Goal: Transaction & Acquisition: Purchase product/service

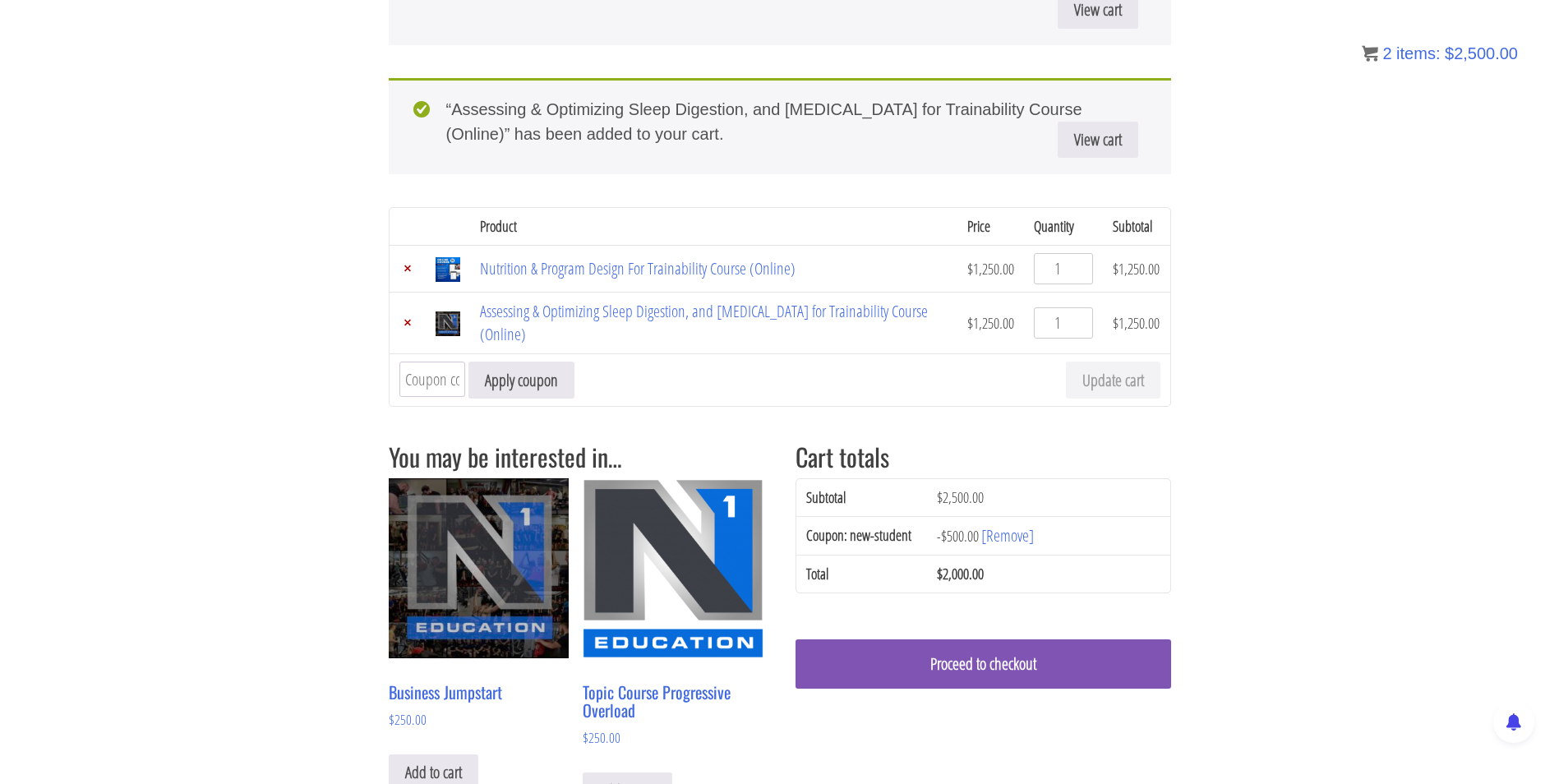
scroll to position [276, 0]
click at [239, 460] on section "“Nutrition & Program Design For Trainability Course (Online)” has been added to…" at bounding box center [780, 601] width 1559 height 1384
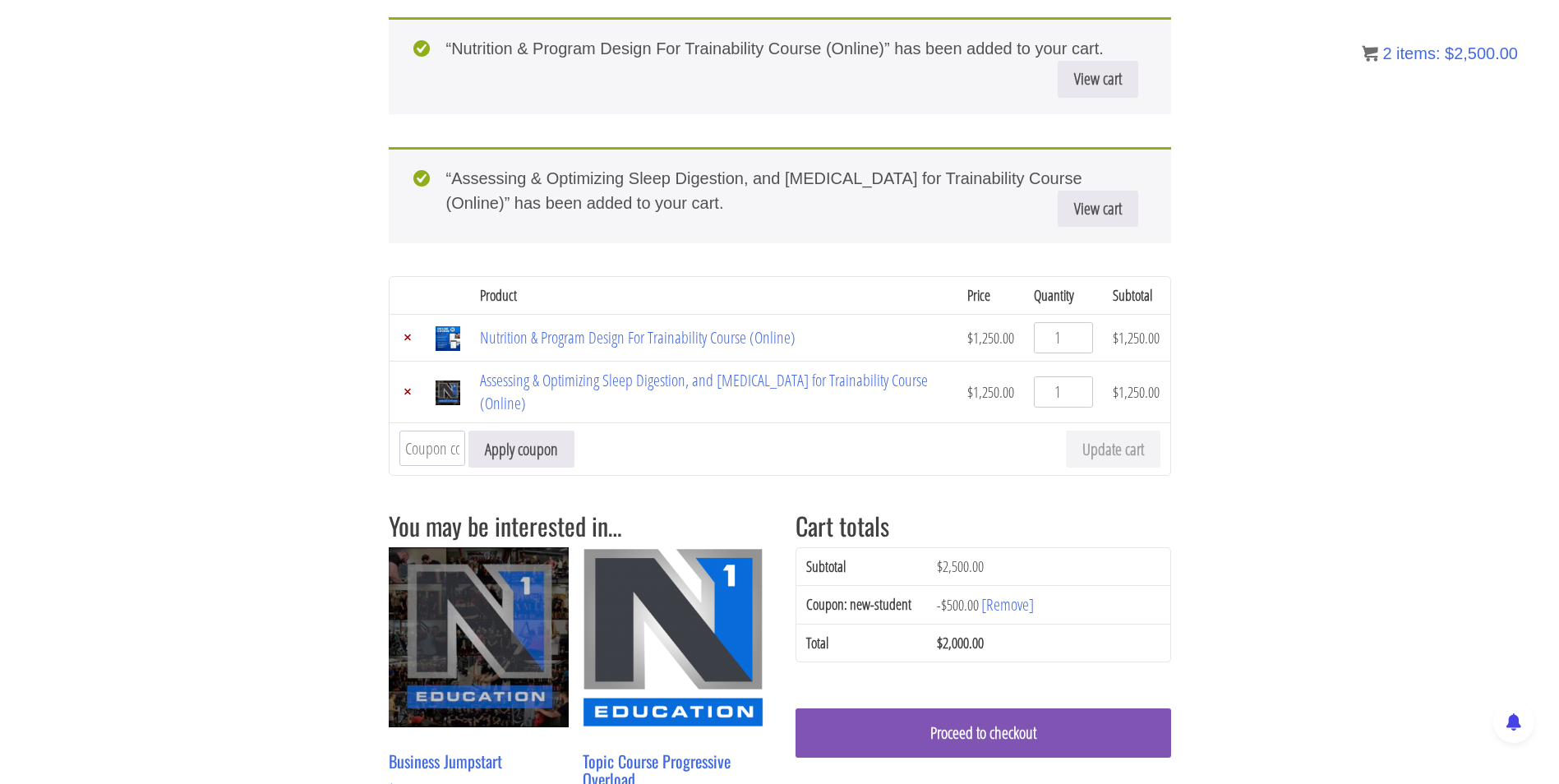
scroll to position [216, 0]
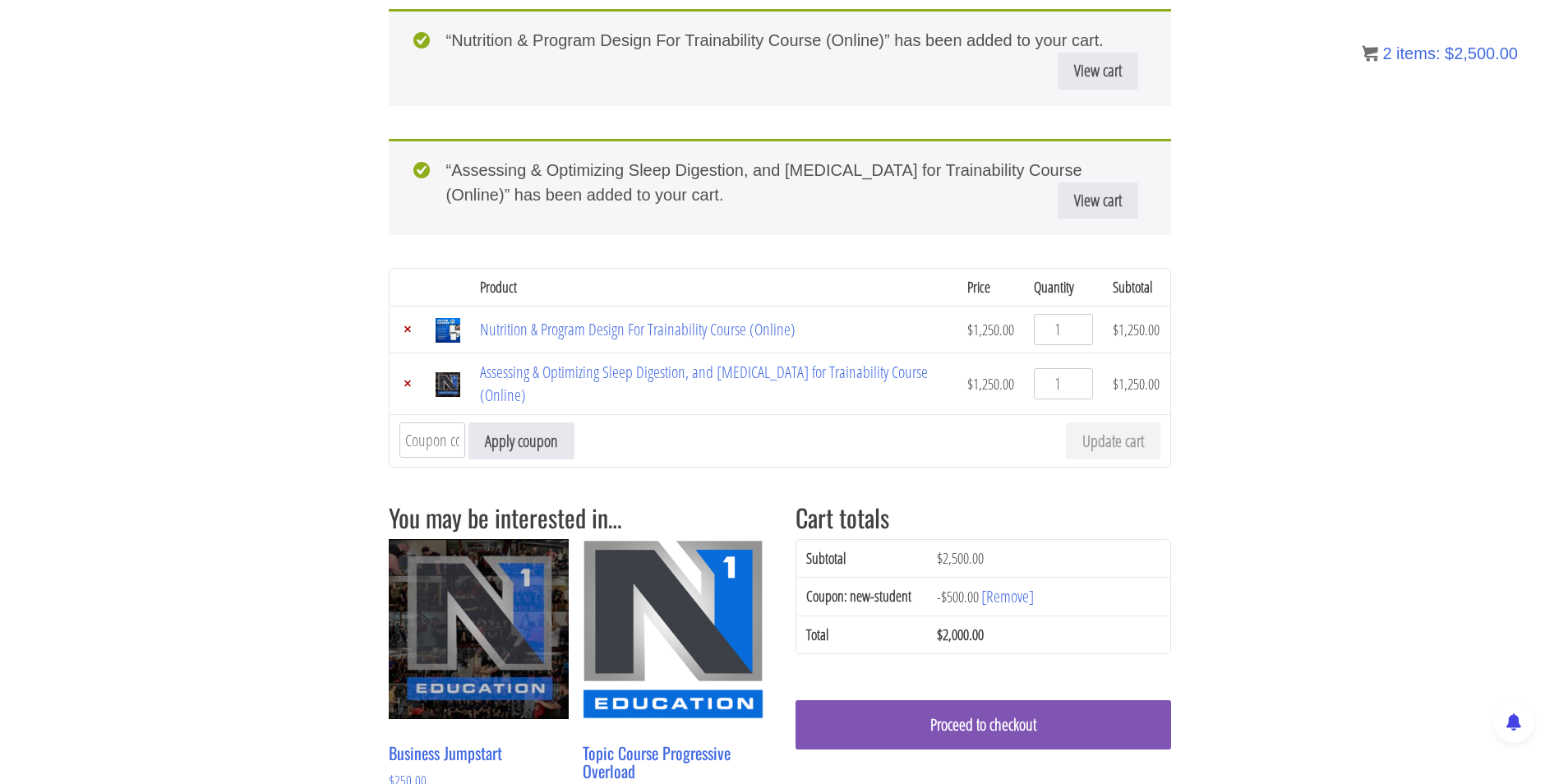
click at [272, 287] on section "“Nutrition & Program Design For Trainability Course (Online)” has been added to…" at bounding box center [780, 661] width 1559 height 1384
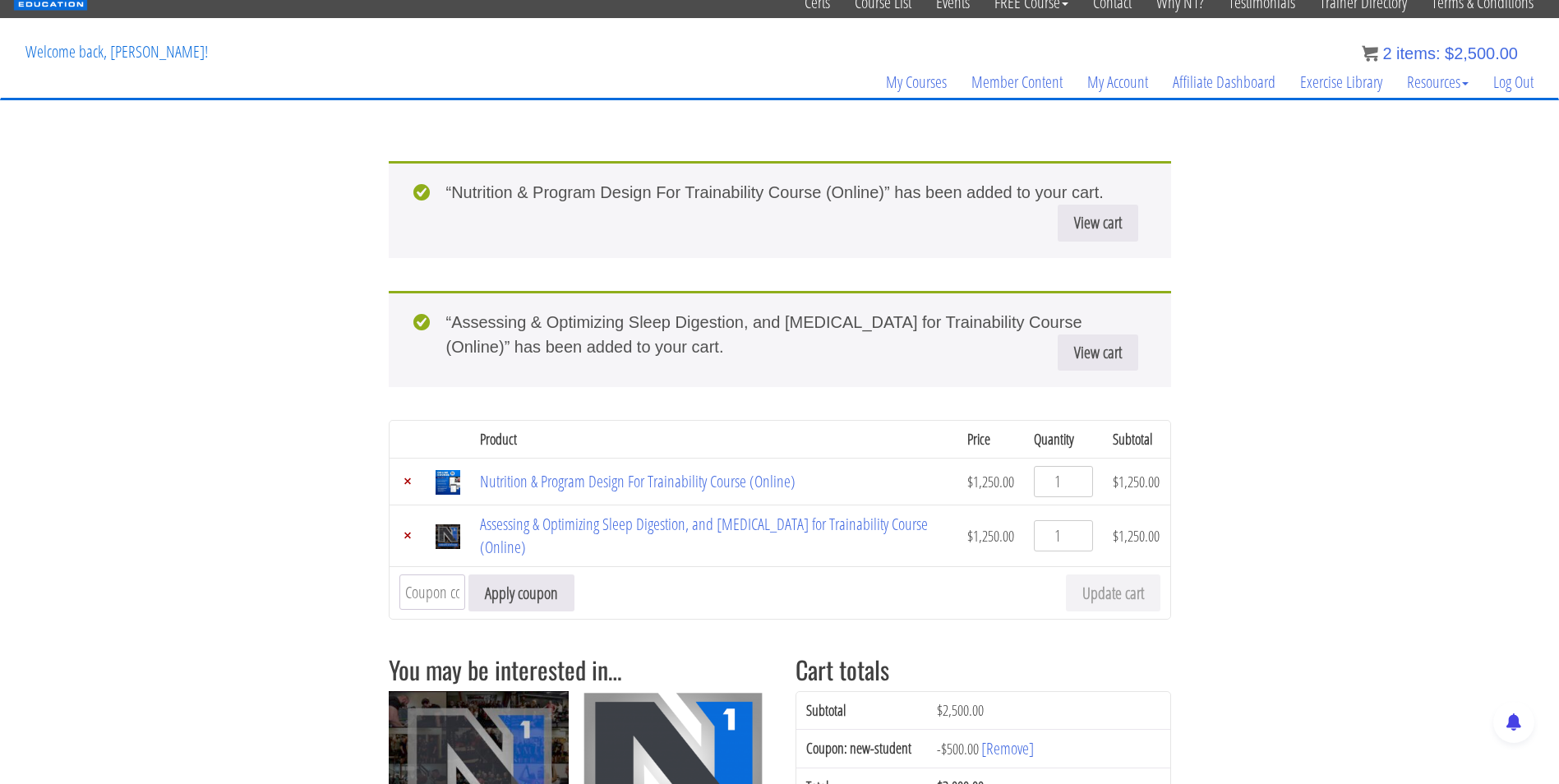
scroll to position [66, 0]
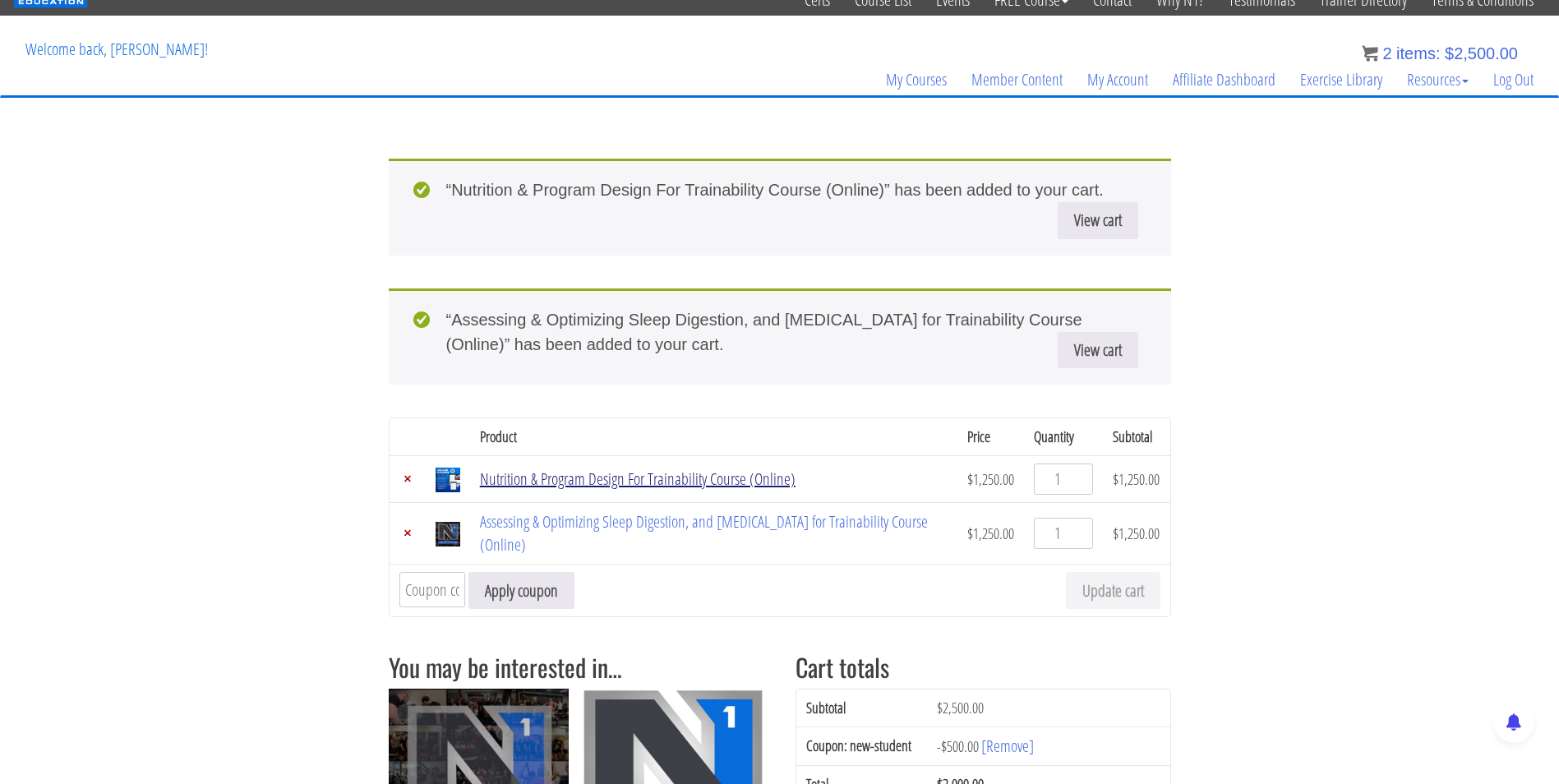
click at [612, 476] on link "Nutrition & Program Design For Trainability Course (Online)" at bounding box center [637, 479] width 315 height 22
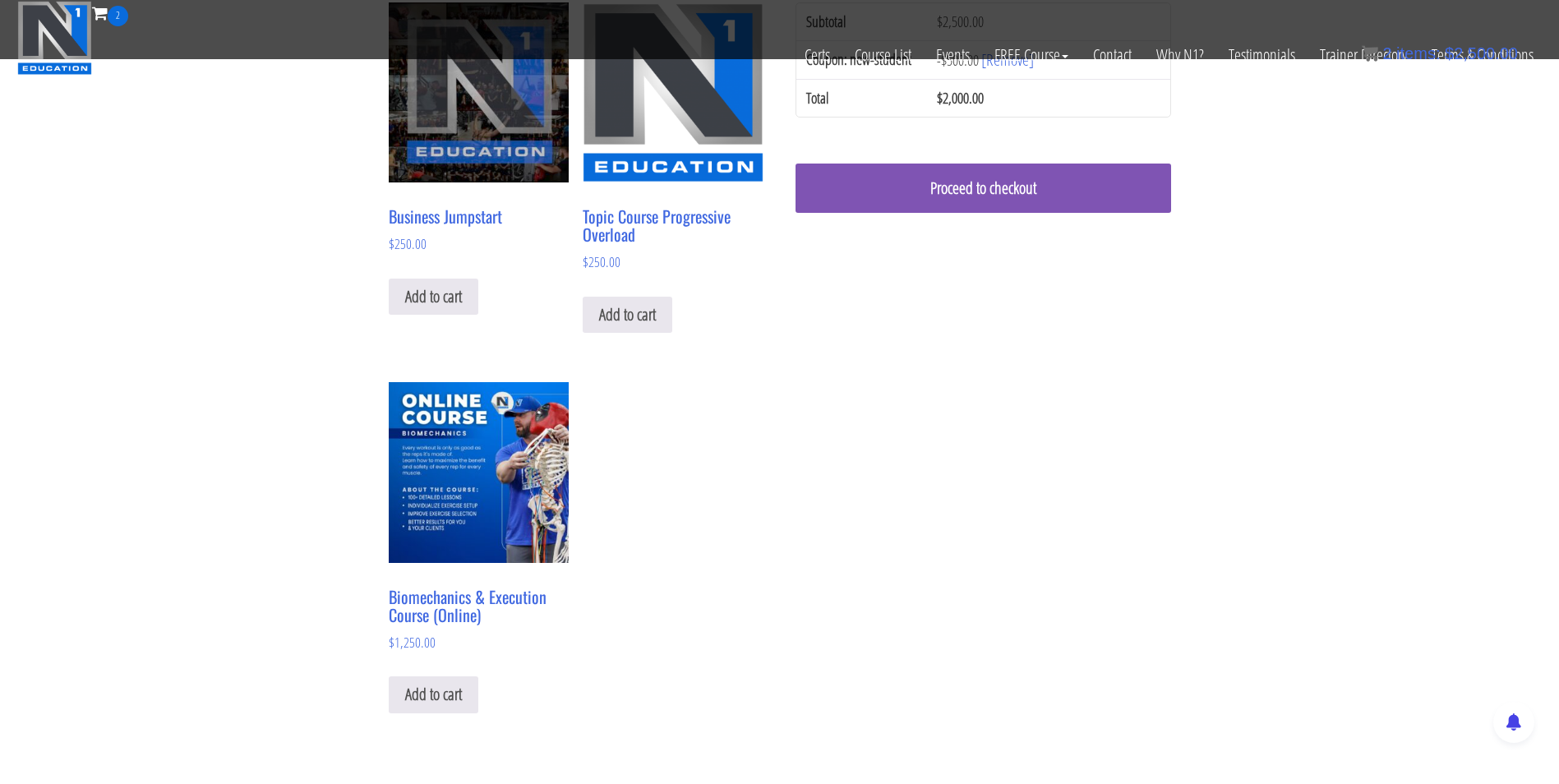
scroll to position [769, 0]
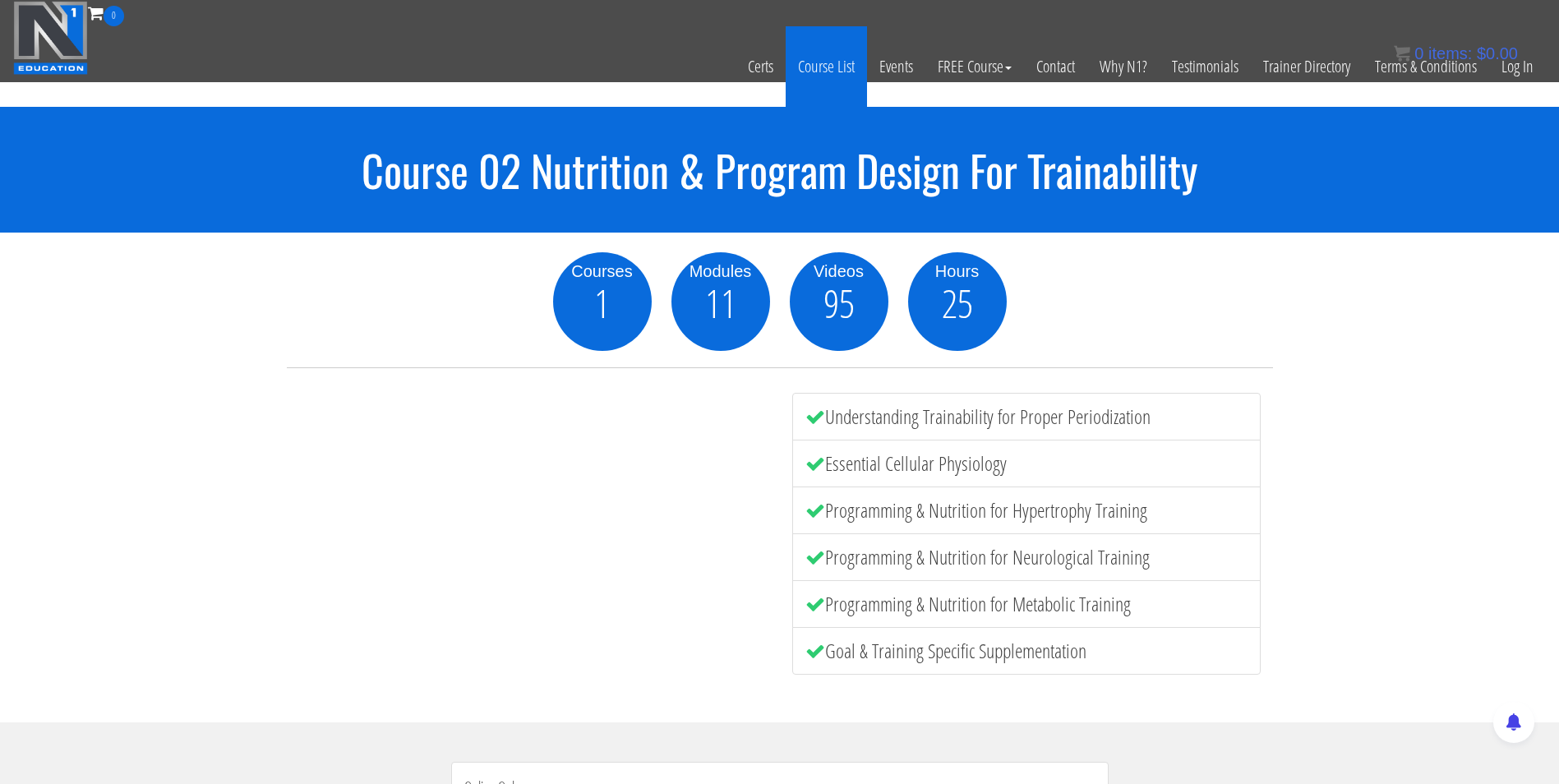
click at [819, 65] on link "Course List" at bounding box center [826, 66] width 82 height 81
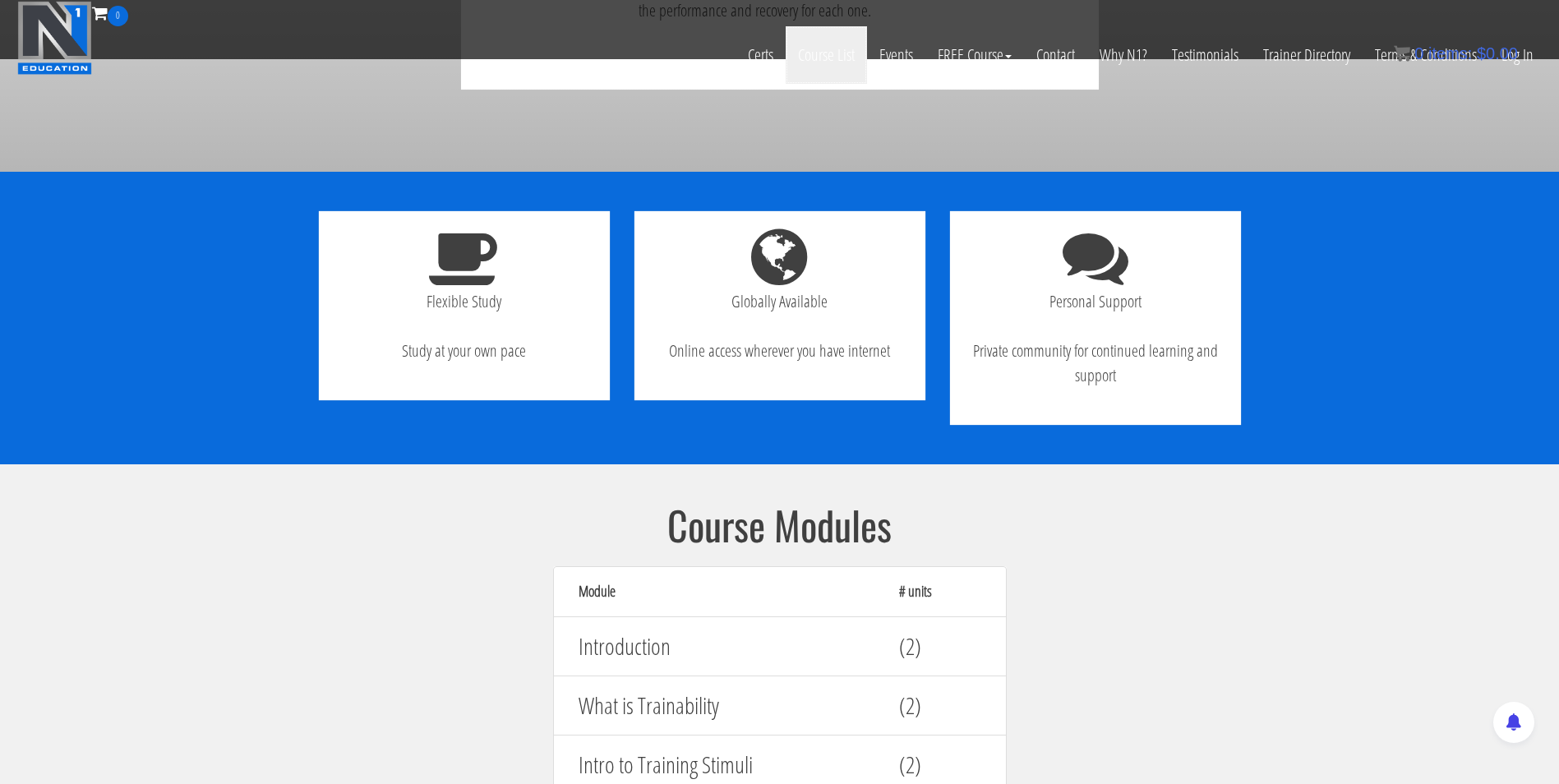
scroll to position [1550, 0]
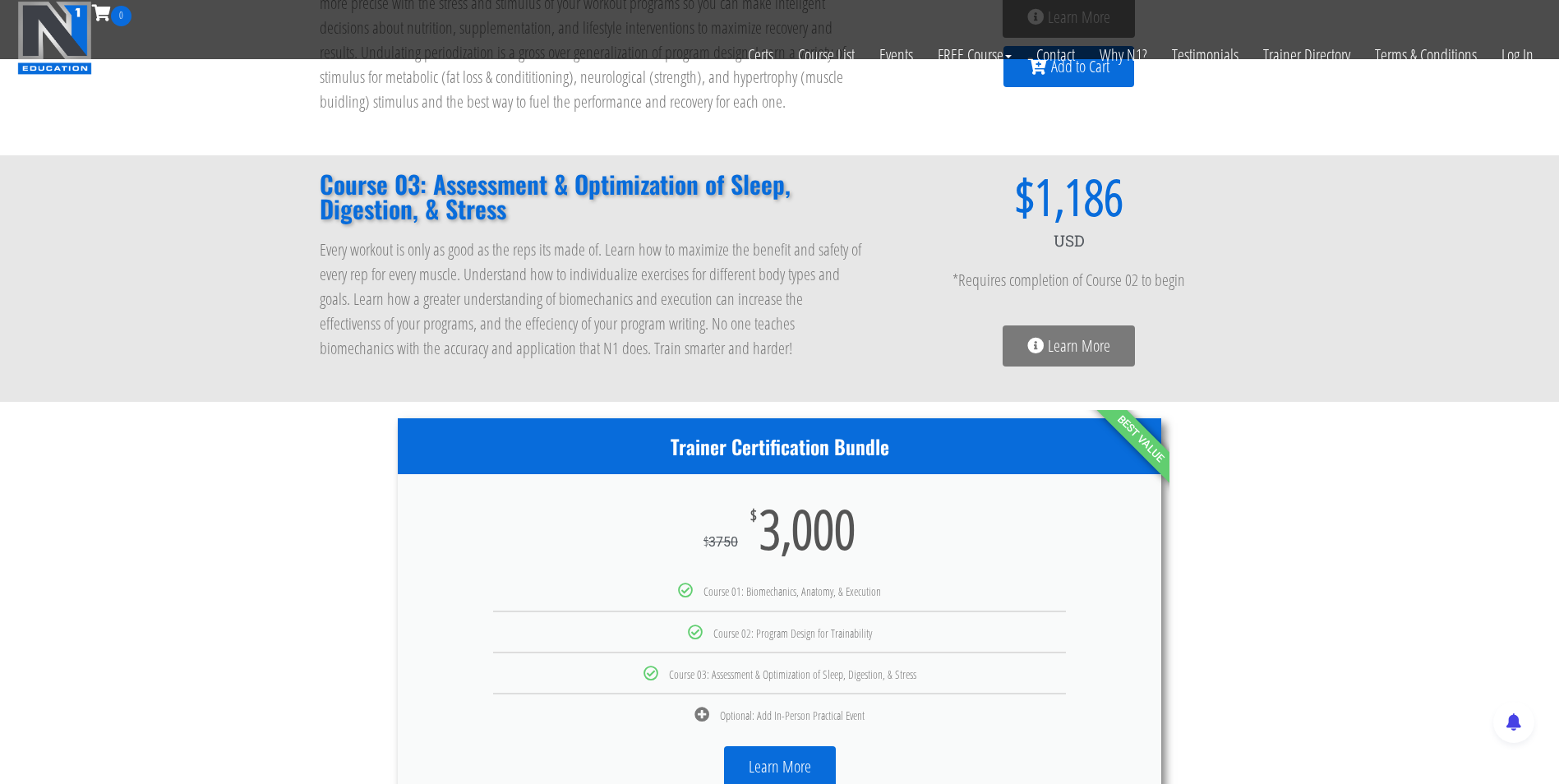
scroll to position [501, 0]
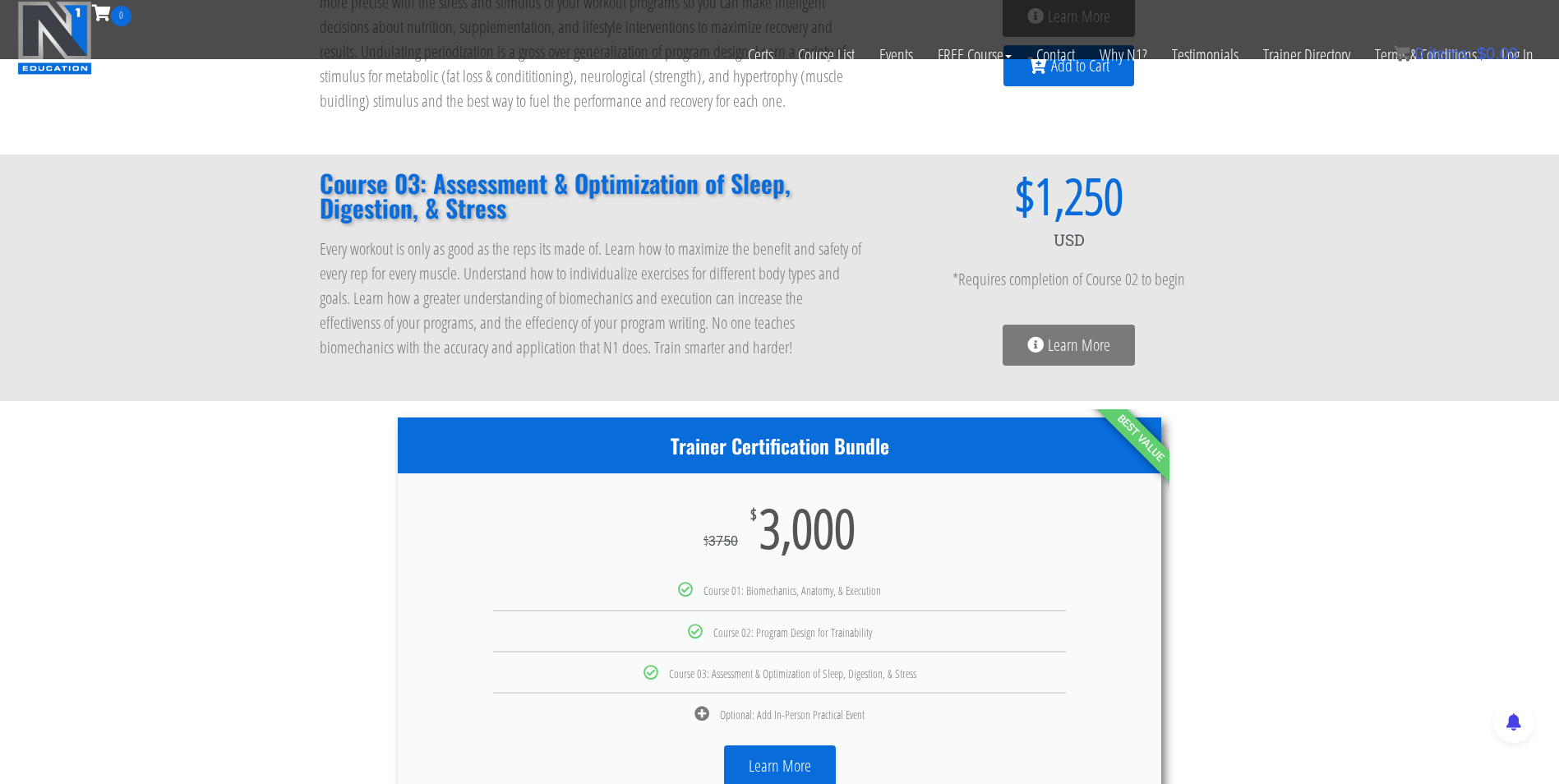
click at [1031, 343] on icon at bounding box center [1035, 344] width 17 height 17
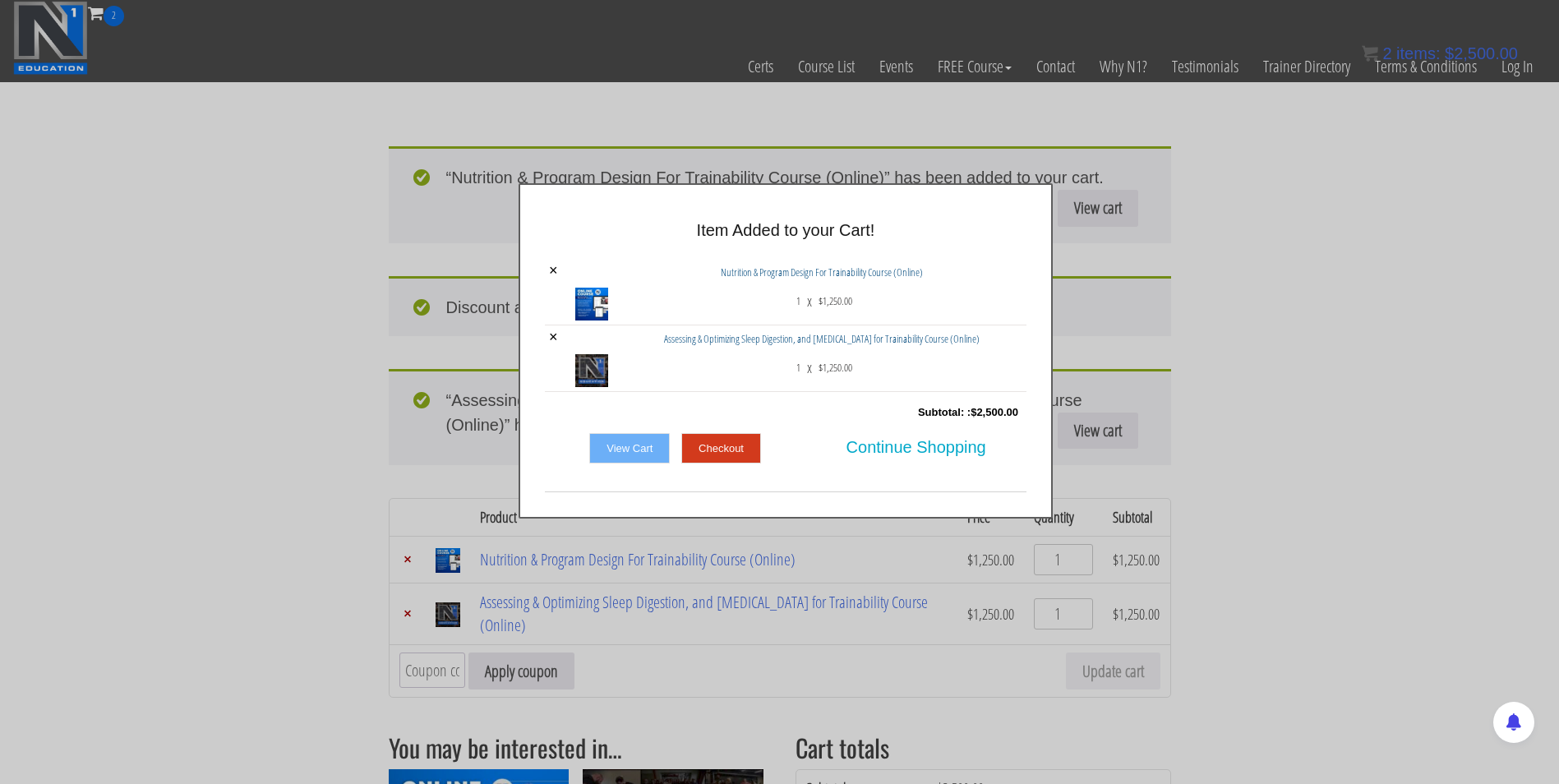
click at [206, 297] on div "× Item Added to your Cart! × Nutrition & Program Design For Trainability Course…" at bounding box center [786, 350] width 1559 height 336
click at [722, 448] on link "Checkout" at bounding box center [721, 448] width 80 height 31
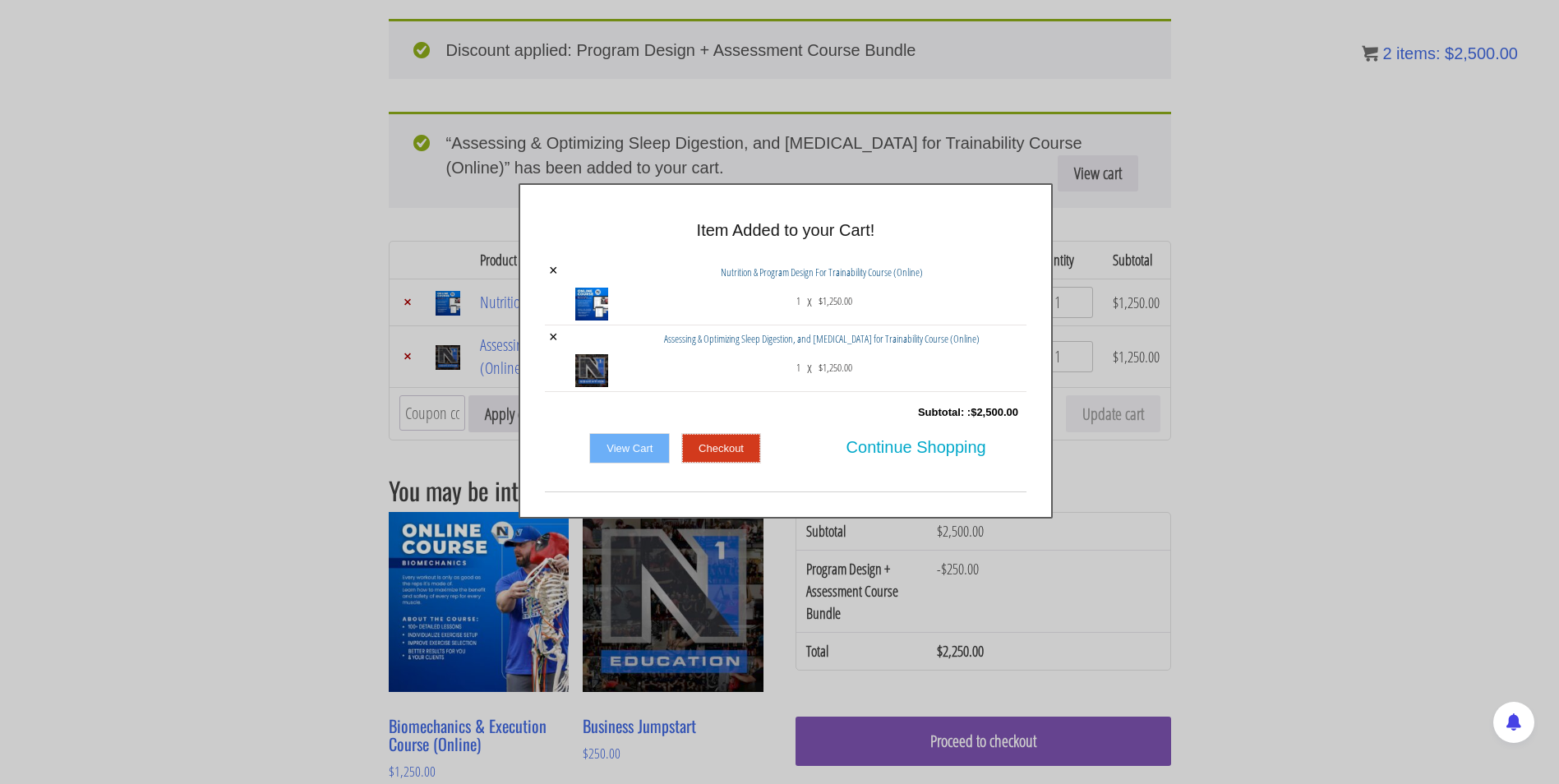
scroll to position [270, 0]
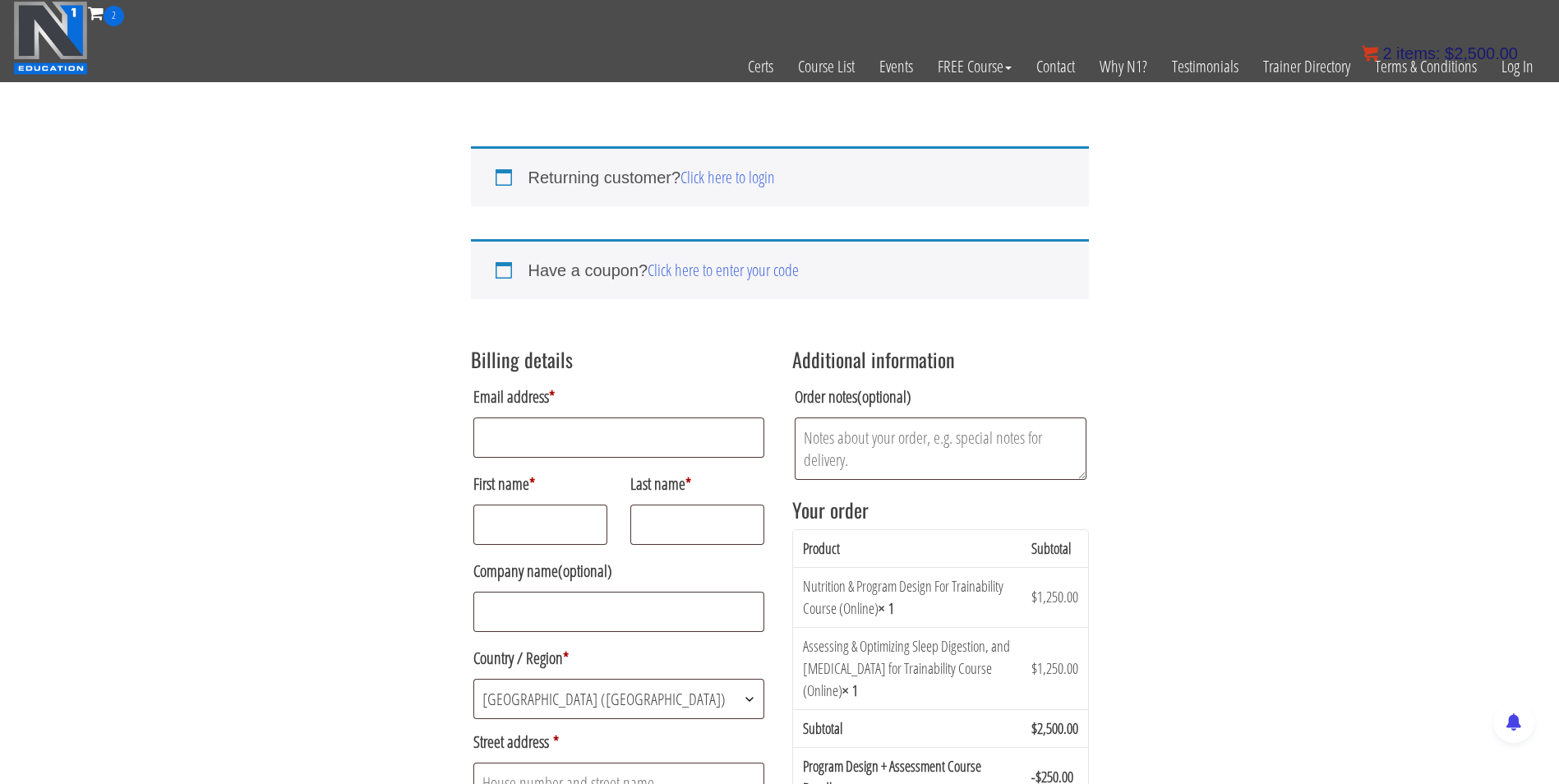
click at [1412, 50] on span "items:" at bounding box center [1418, 53] width 44 height 18
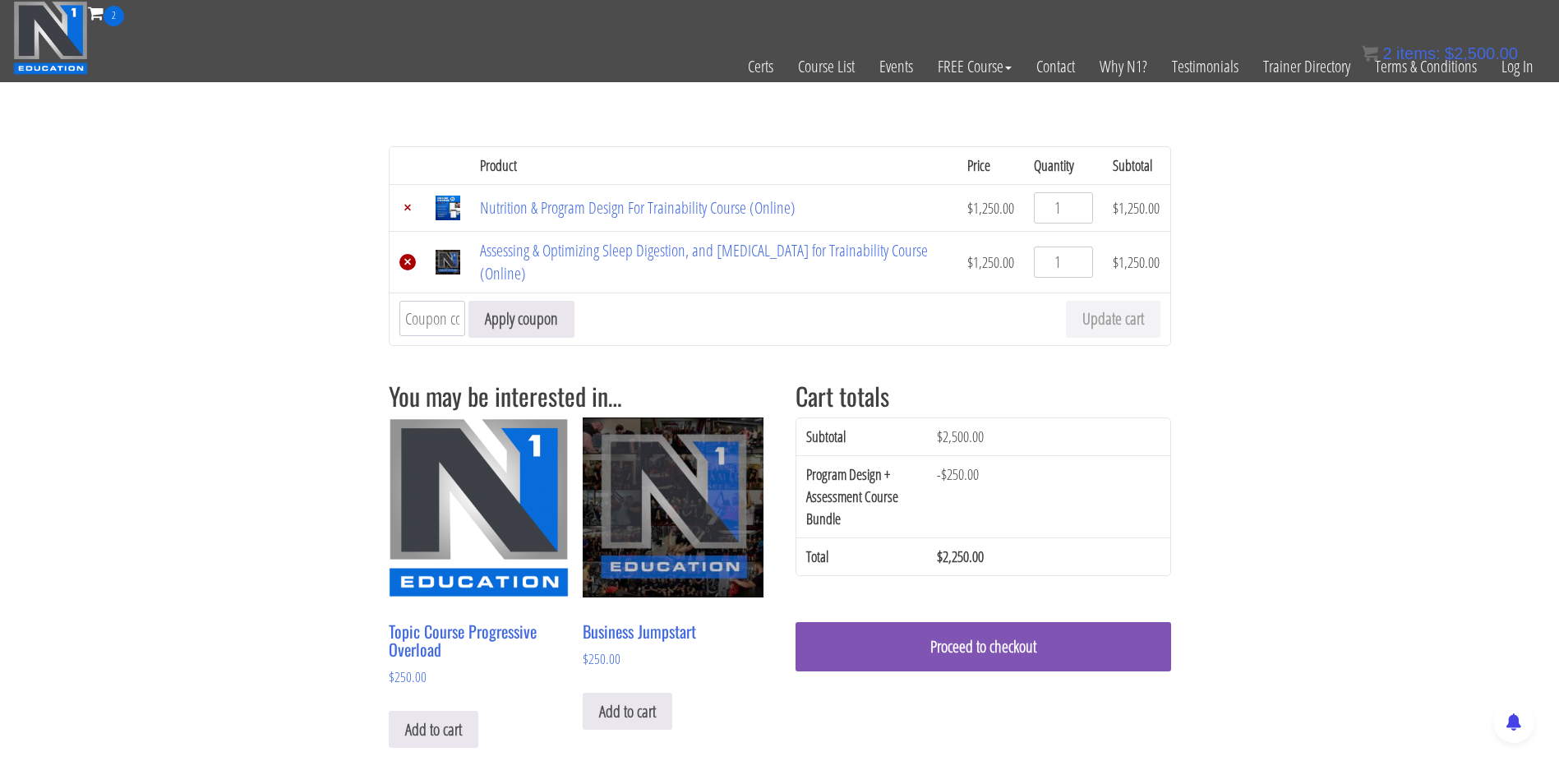
click at [405, 263] on link "×" at bounding box center [408, 262] width 17 height 17
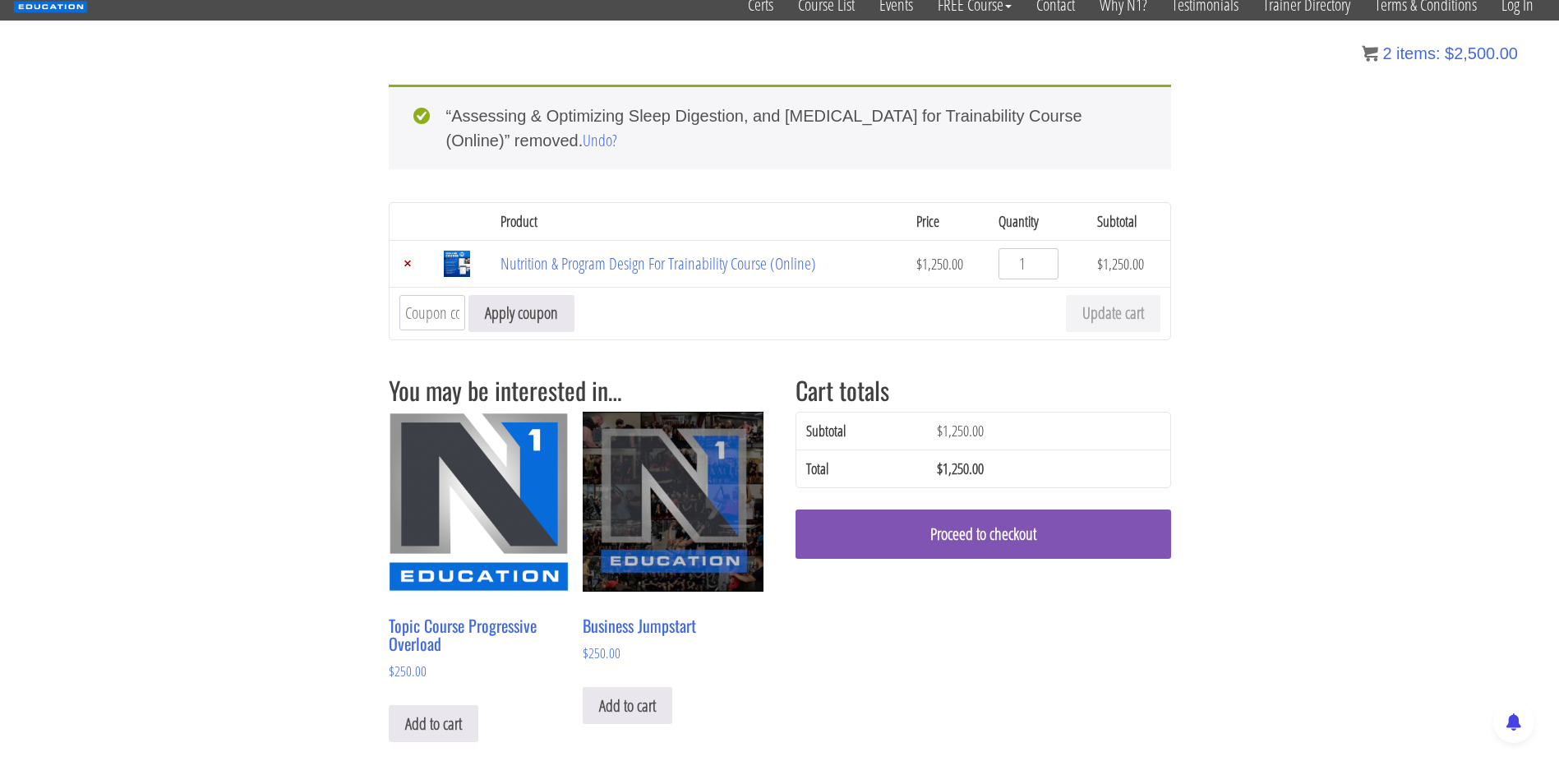
scroll to position [64, 0]
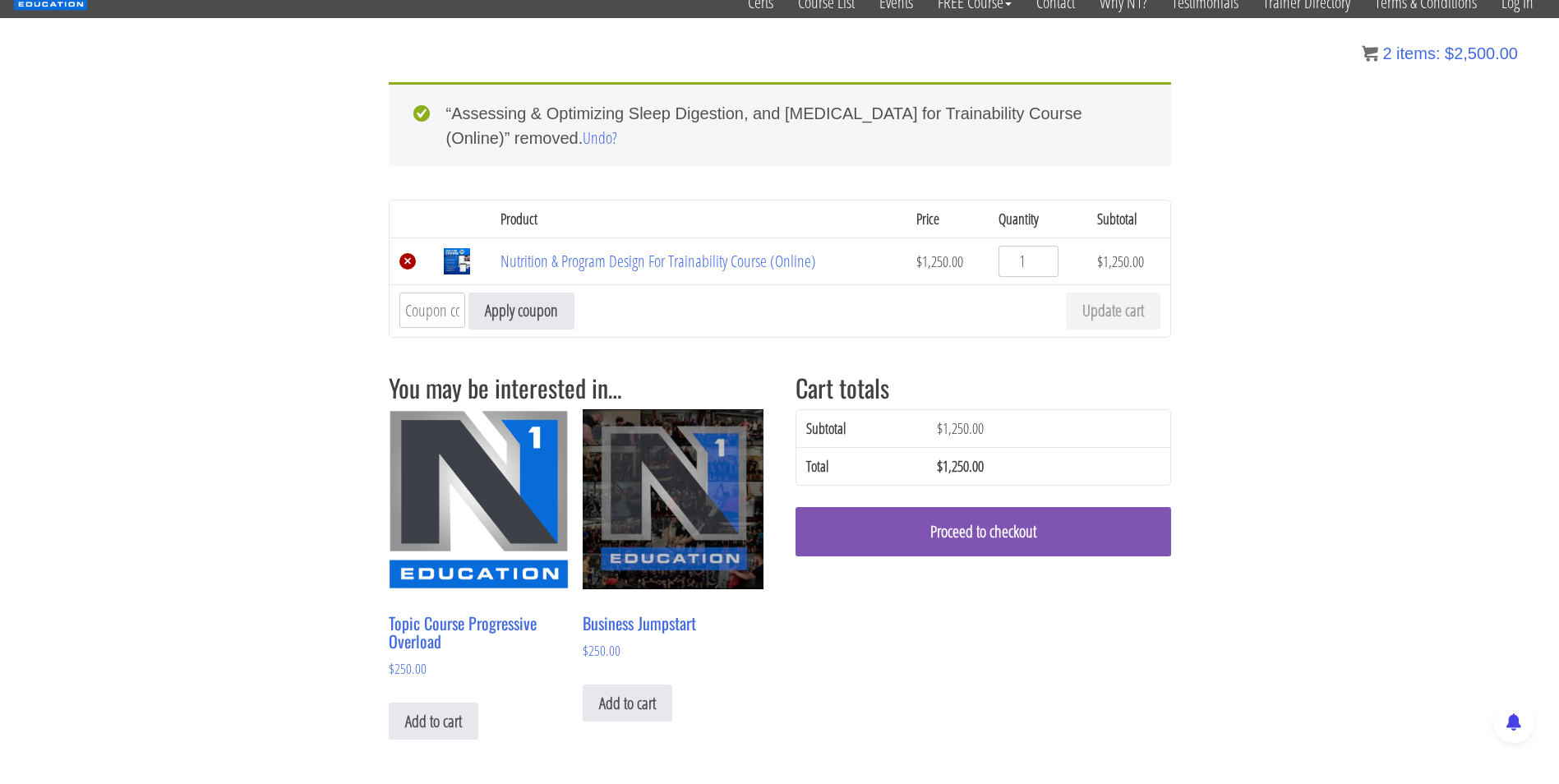
click at [403, 259] on link "×" at bounding box center [408, 261] width 17 height 17
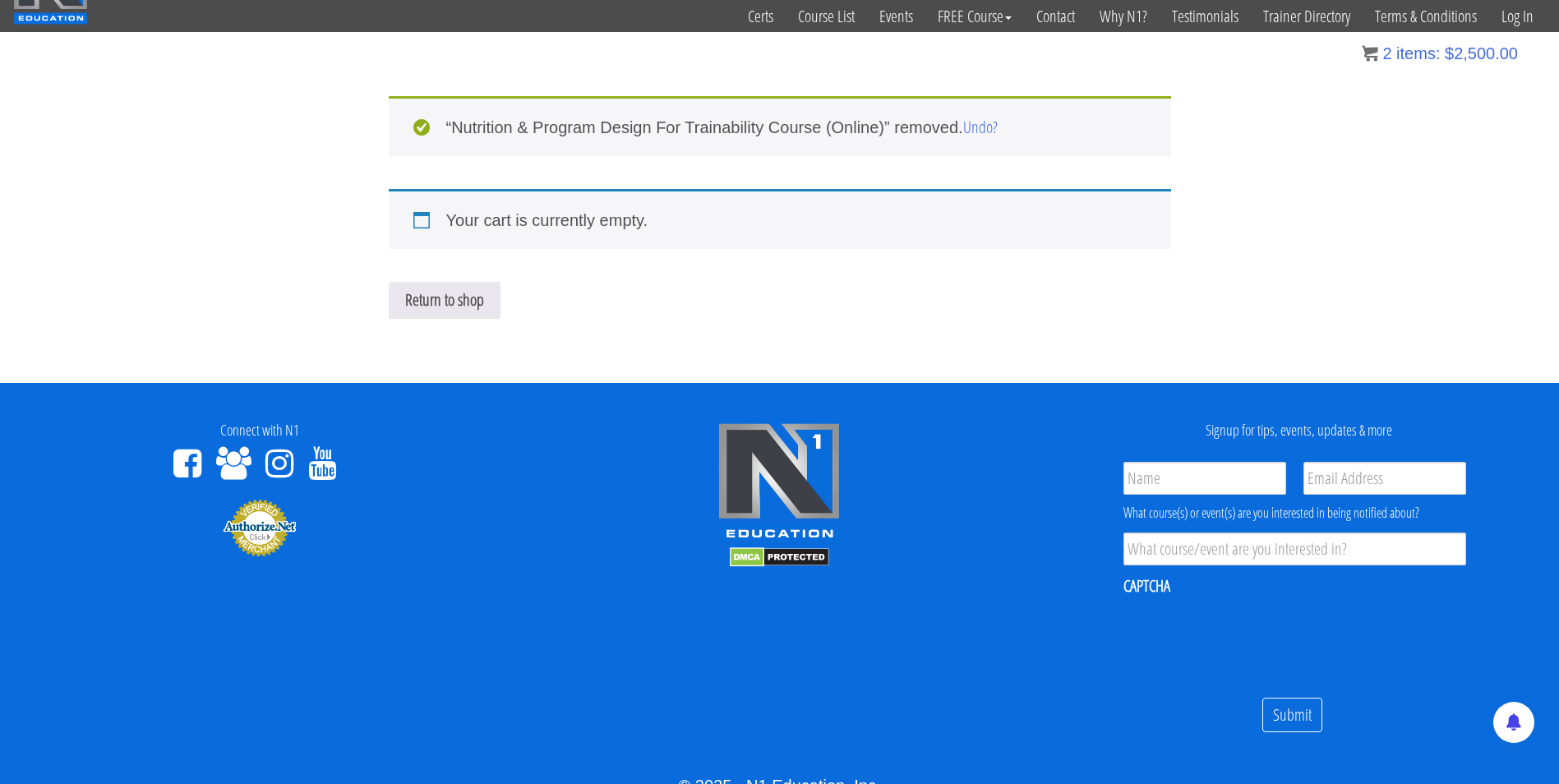
scroll to position [0, 0]
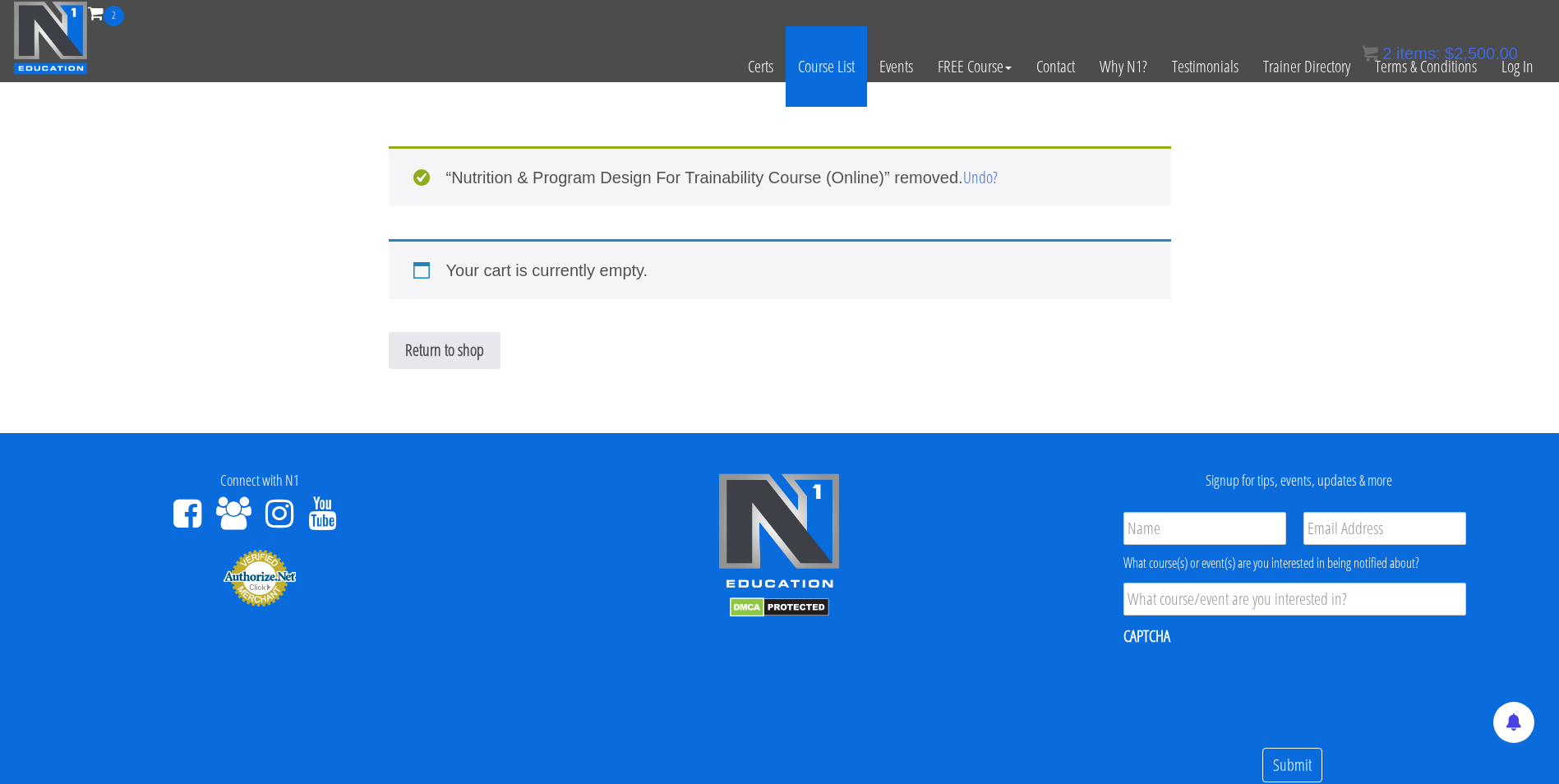
click at [812, 68] on link "Course List" at bounding box center [826, 66] width 82 height 81
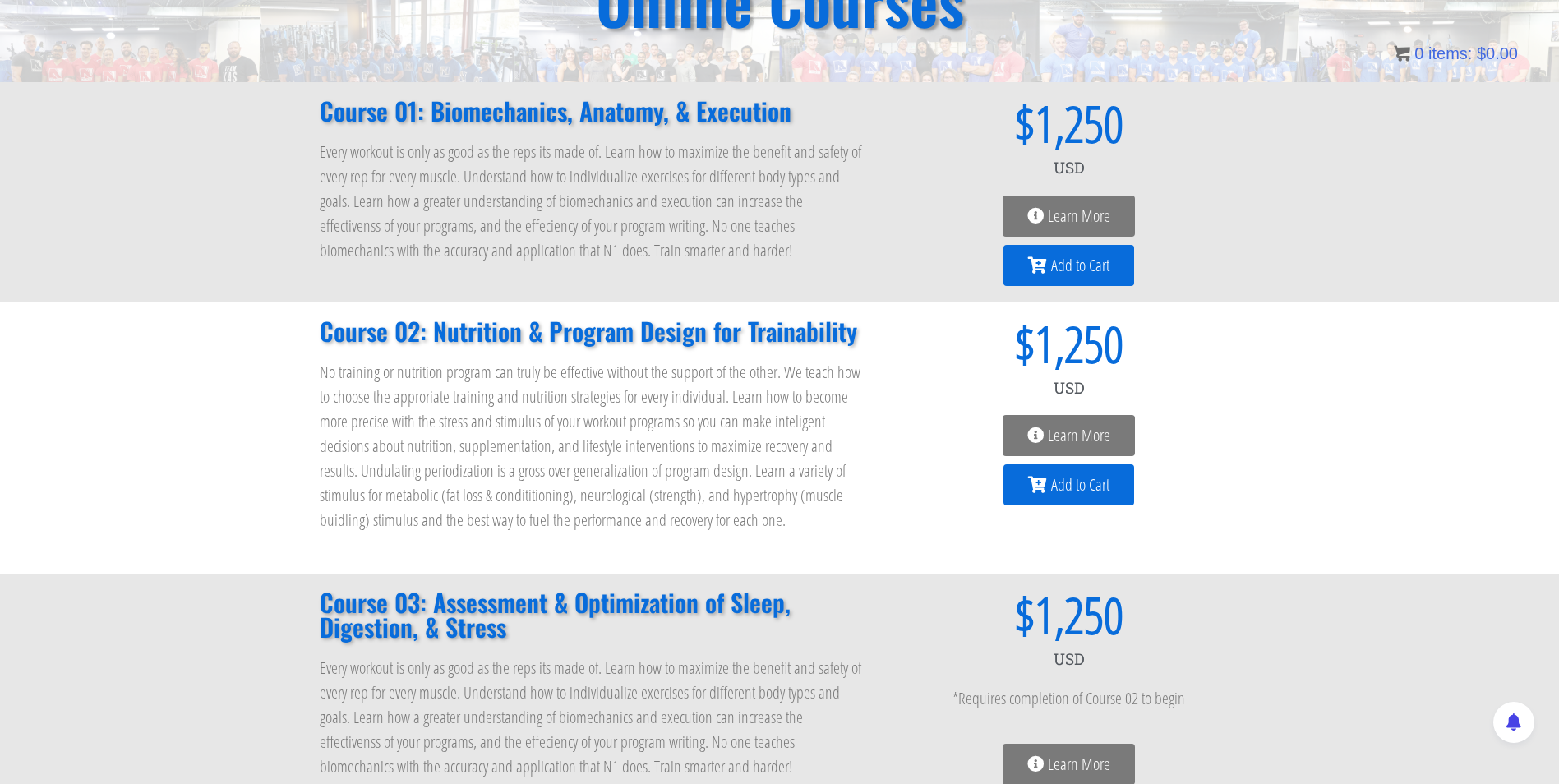
scroll to position [193, 0]
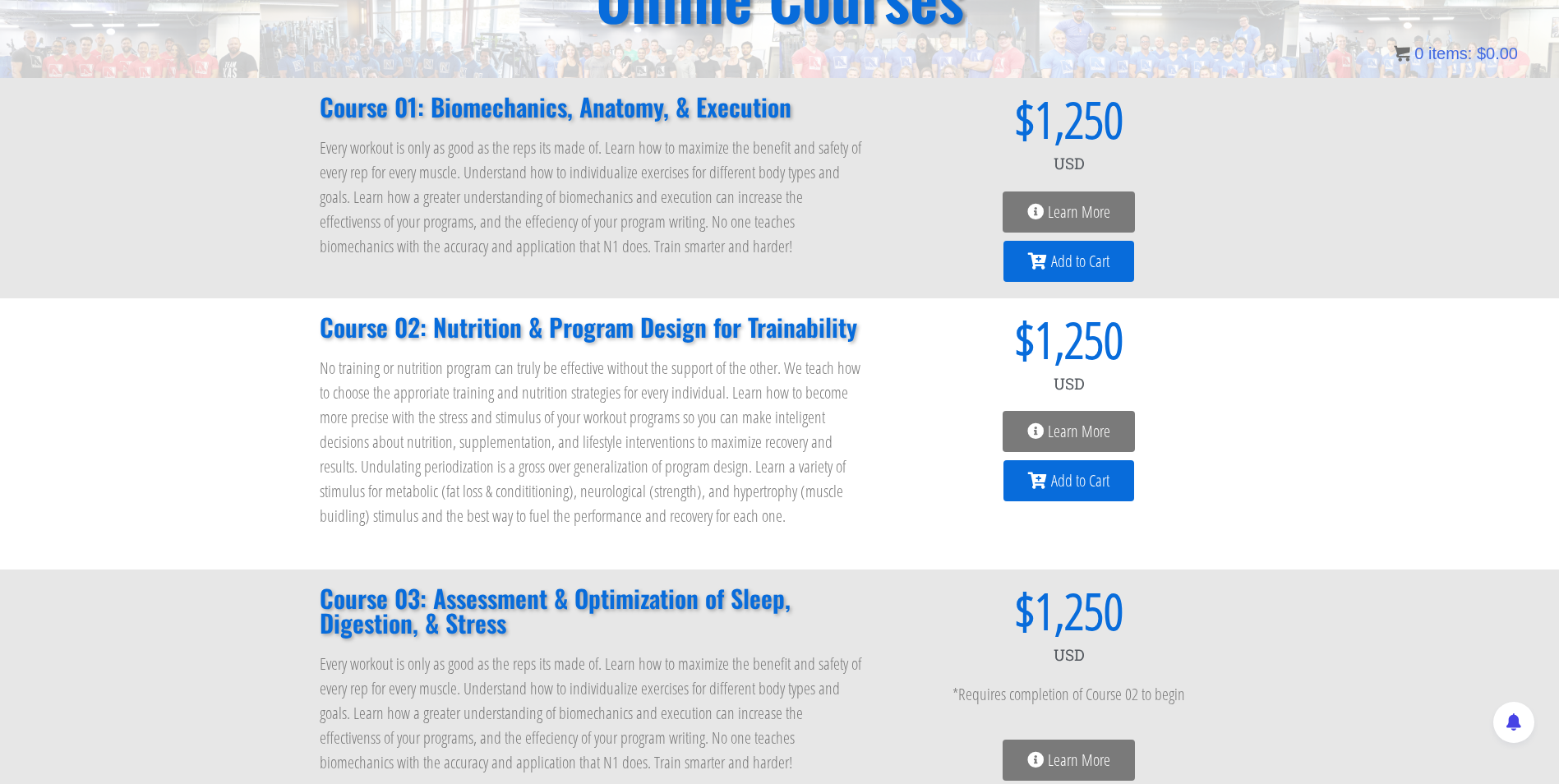
click at [1056, 473] on span "Add to Cart" at bounding box center [1080, 481] width 58 height 17
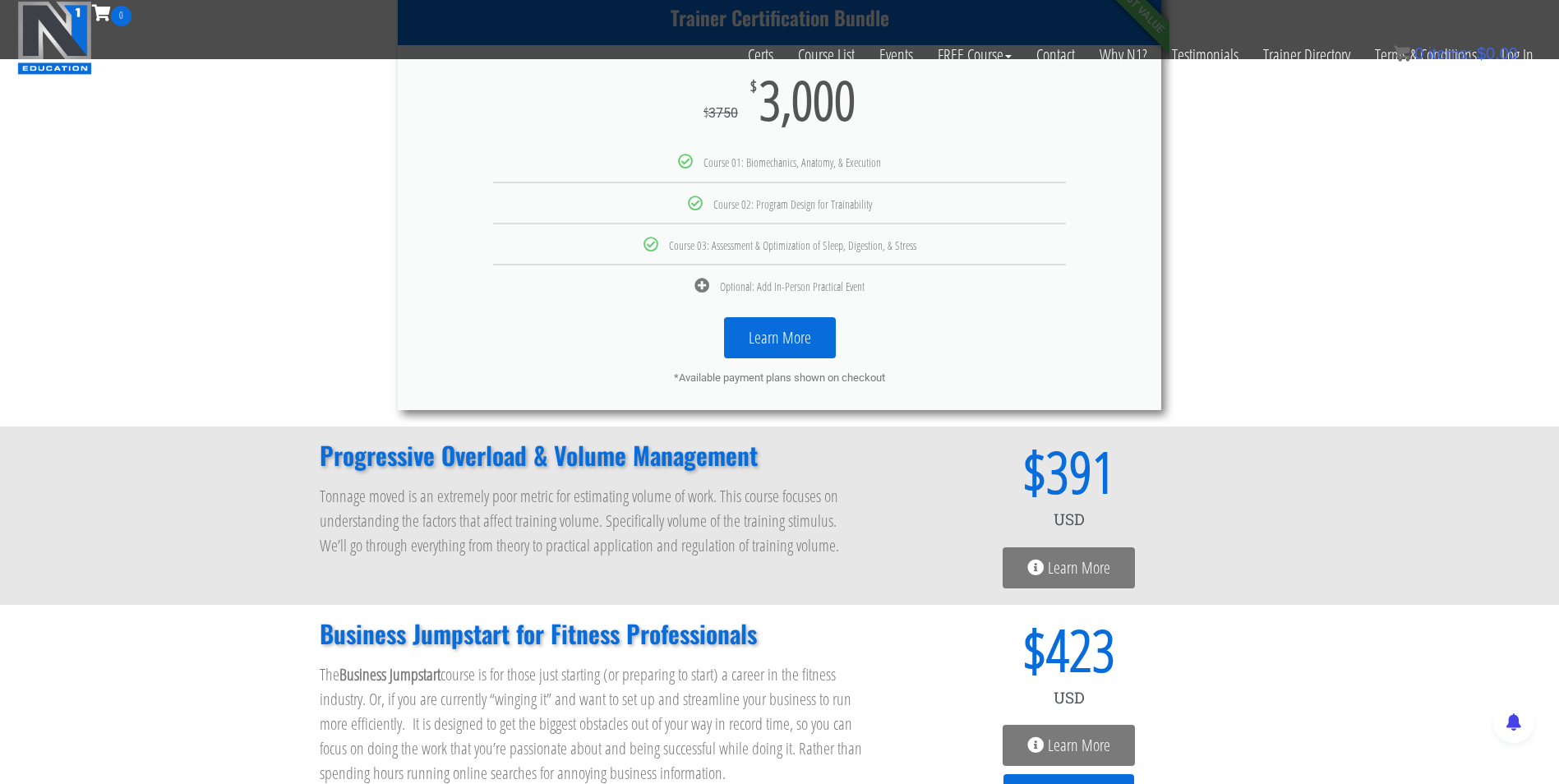
scroll to position [1102, 0]
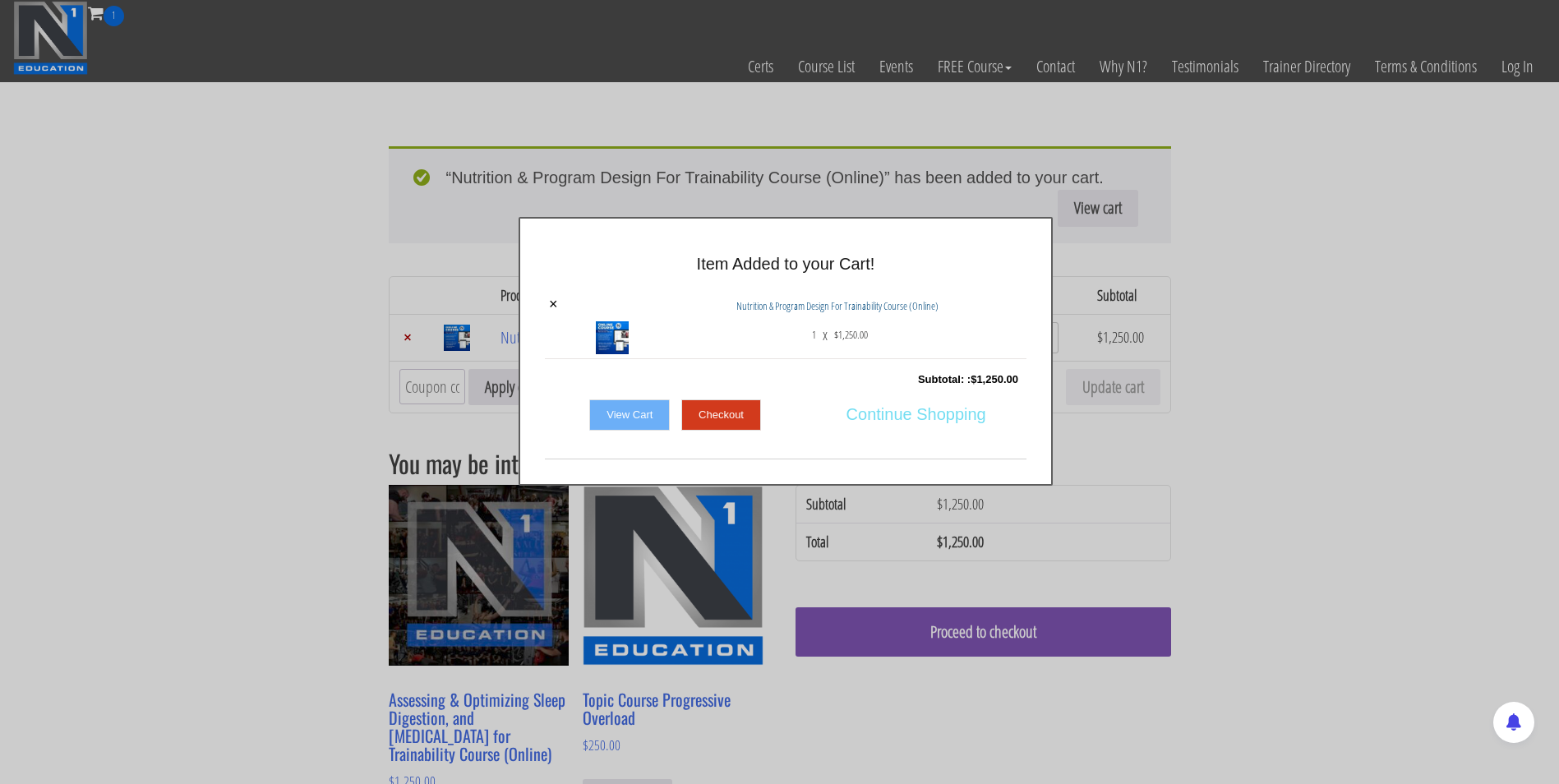
click at [861, 411] on span "Continue Shopping" at bounding box center [917, 413] width 140 height 34
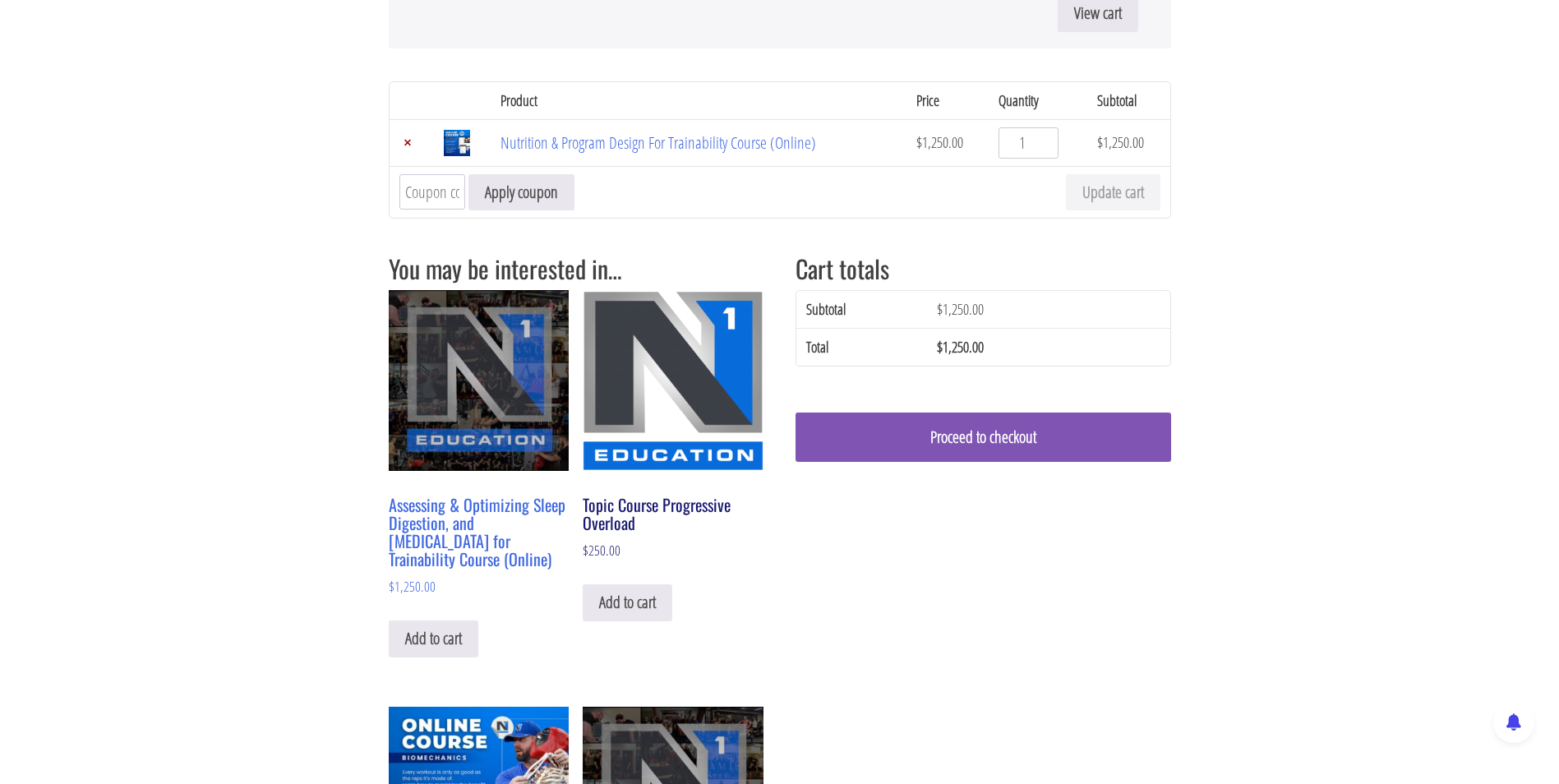
scroll to position [203, 0]
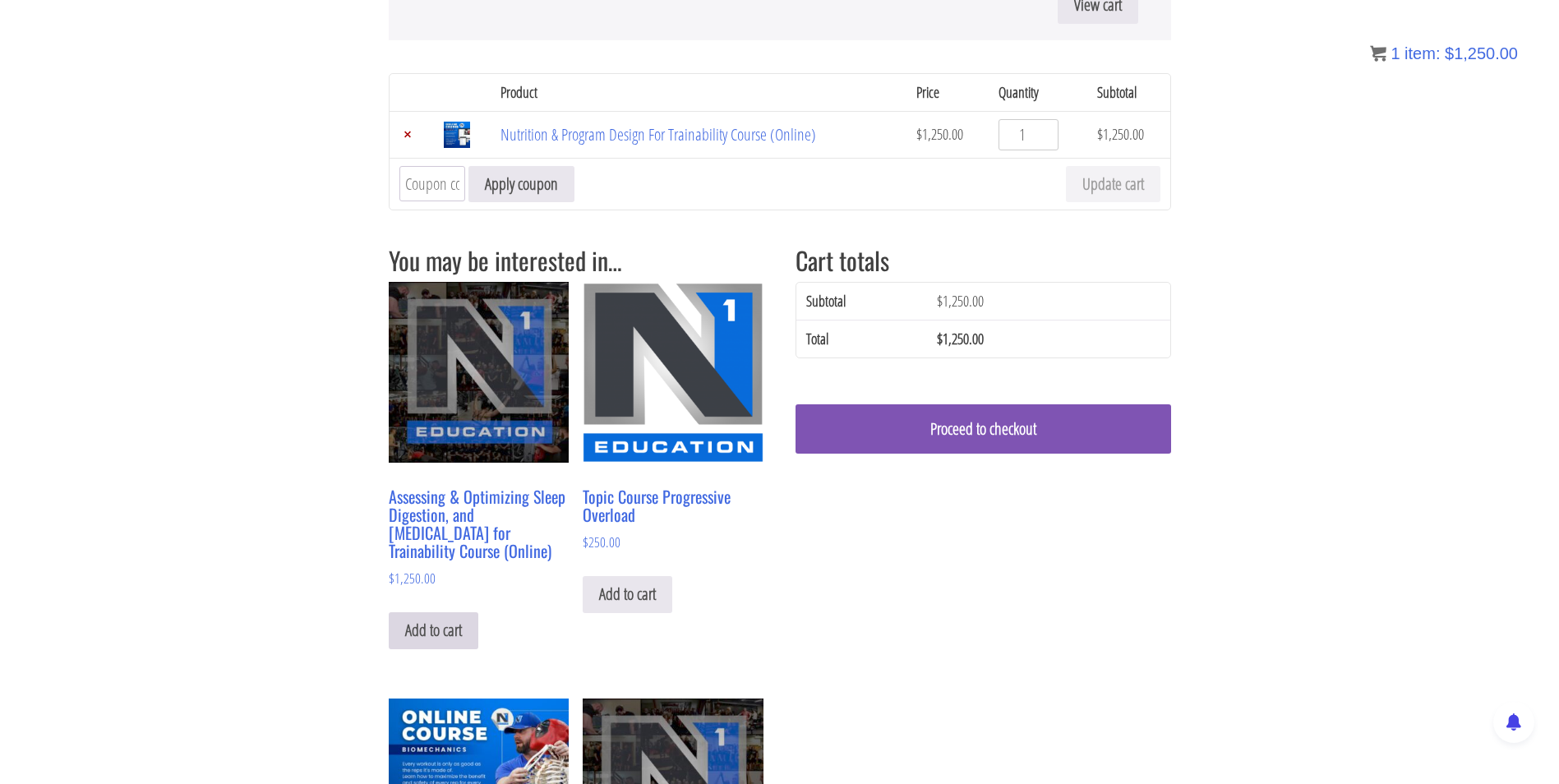
click at [447, 632] on link "Add to cart" at bounding box center [434, 630] width 90 height 37
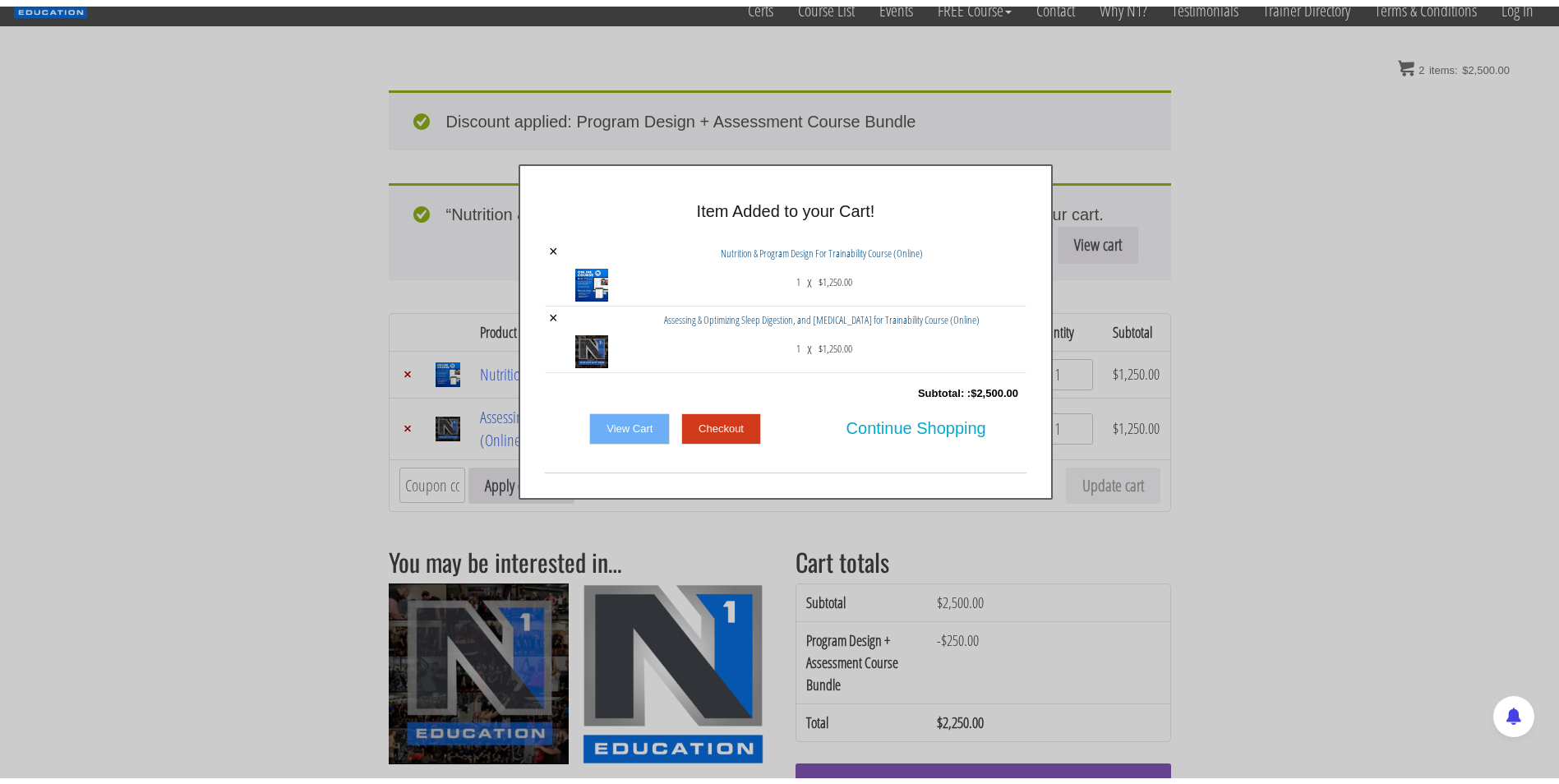
scroll to position [64, 0]
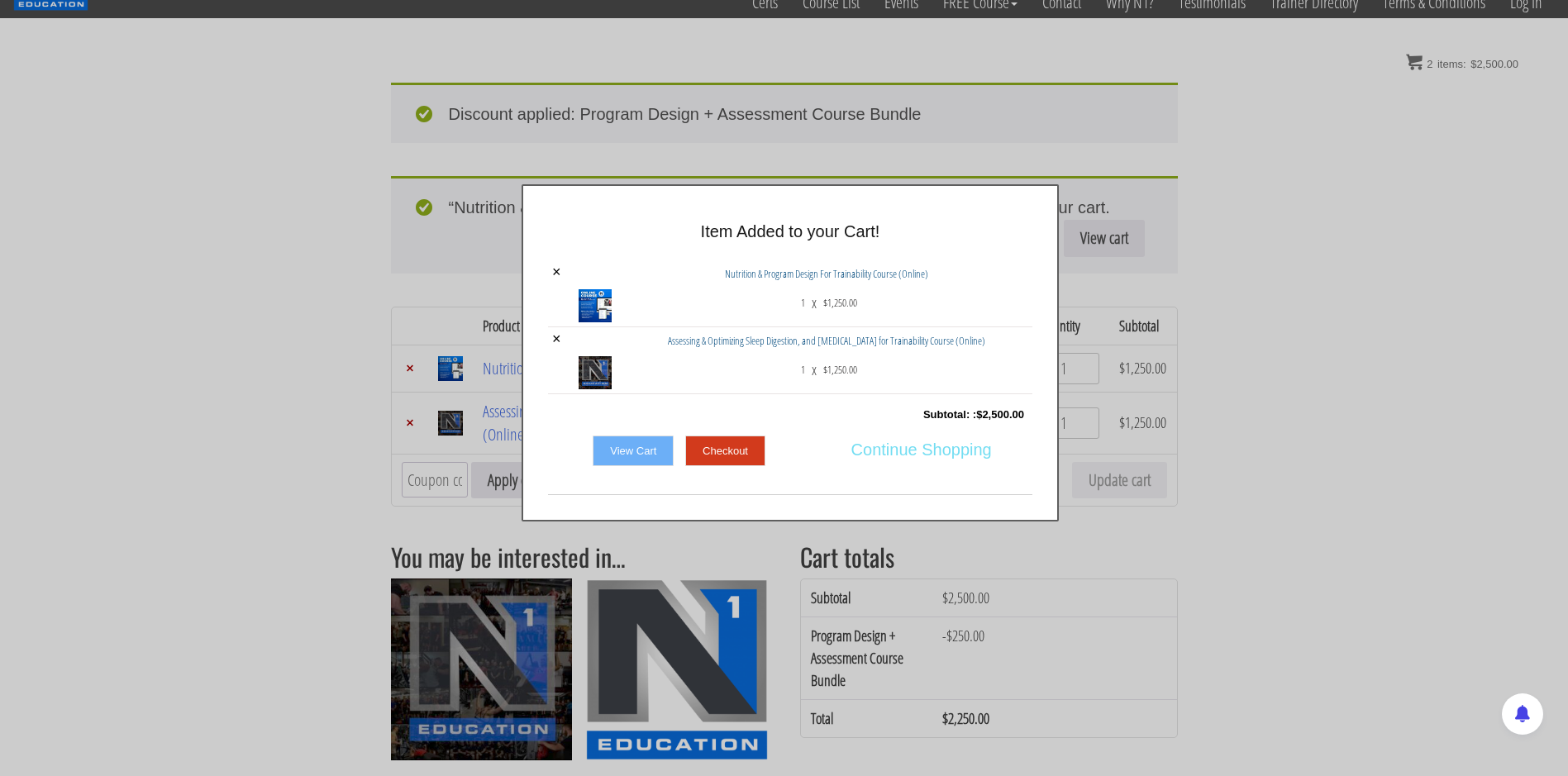
click at [890, 458] on span "Continue Shopping" at bounding box center [922, 449] width 141 height 34
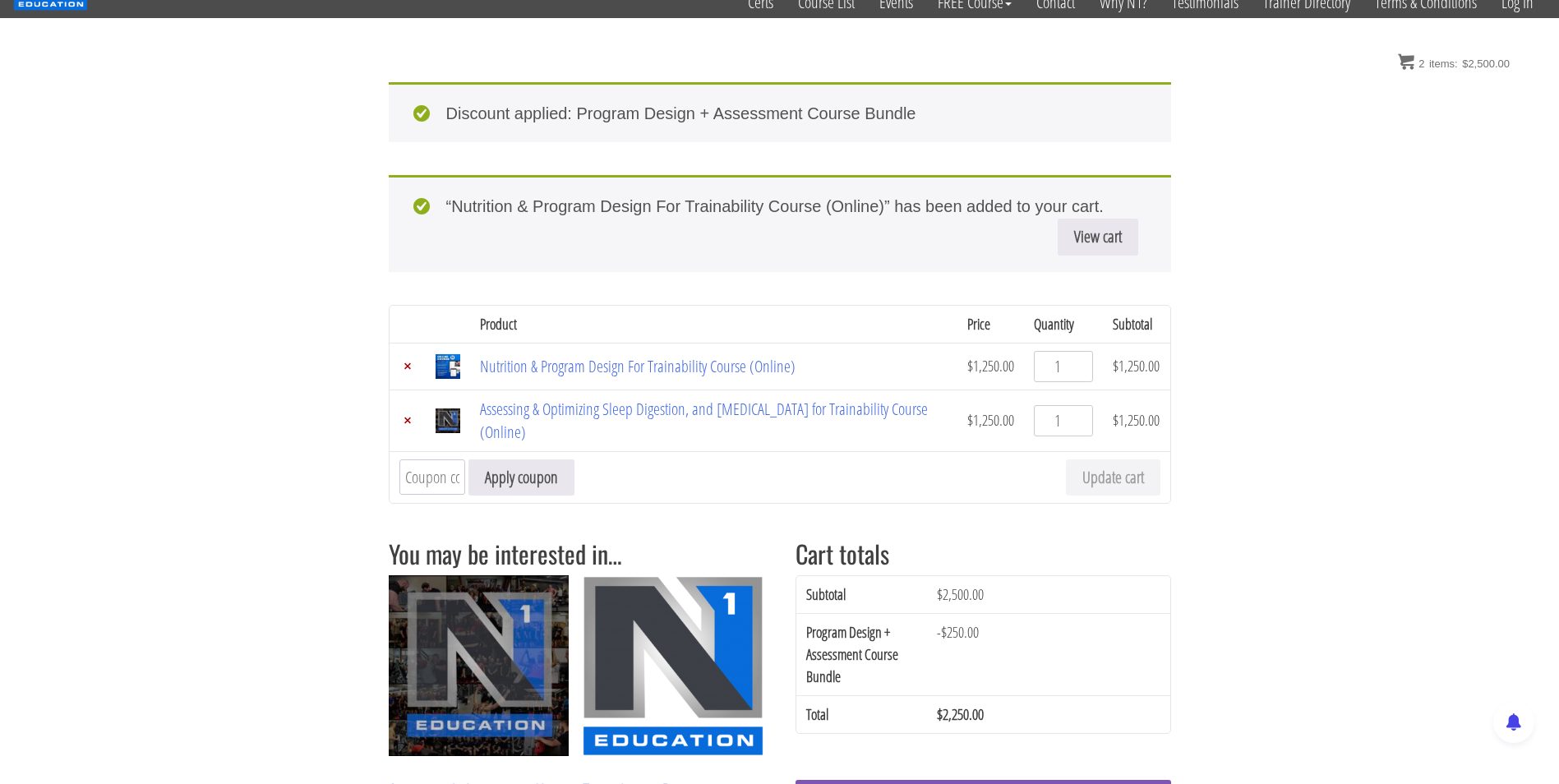
click at [433, 480] on input "Coupon:" at bounding box center [433, 477] width 66 height 35
type input "new-student"
click at [498, 481] on button "Apply coupon" at bounding box center [521, 478] width 106 height 37
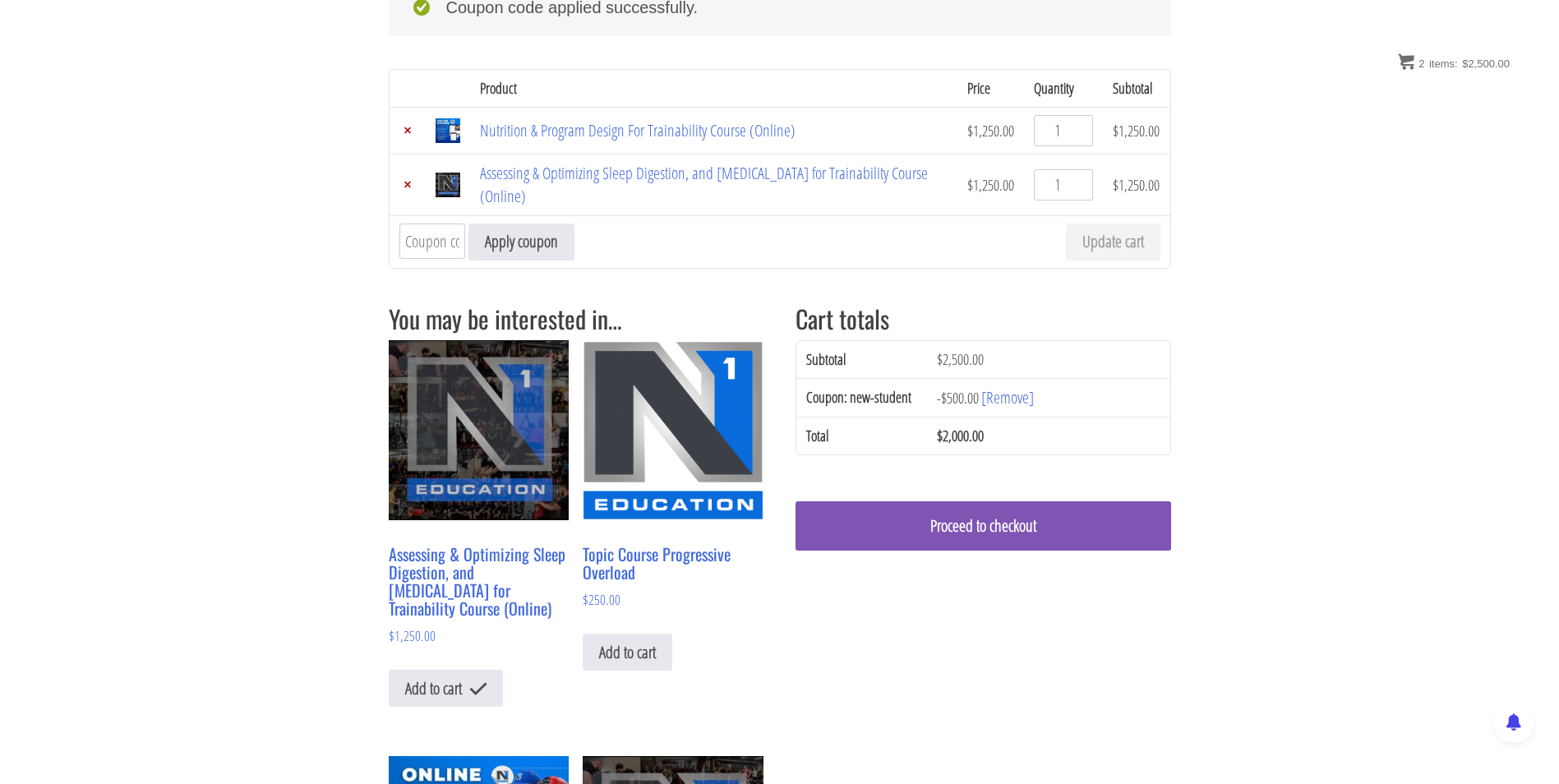
scroll to position [262, 0]
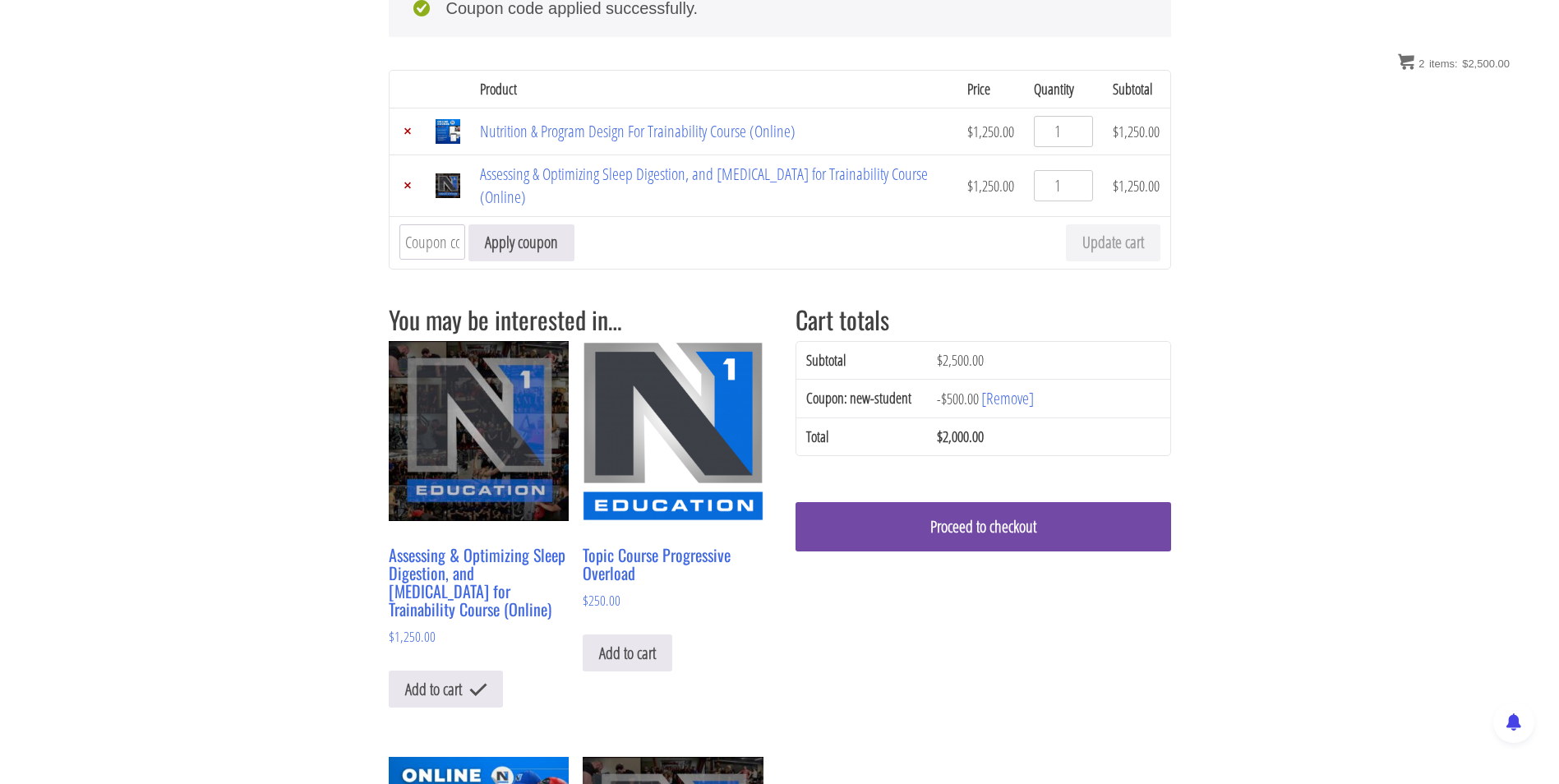
click at [953, 536] on link "Proceed to checkout" at bounding box center [984, 526] width 376 height 50
